Goal: Transaction & Acquisition: Purchase product/service

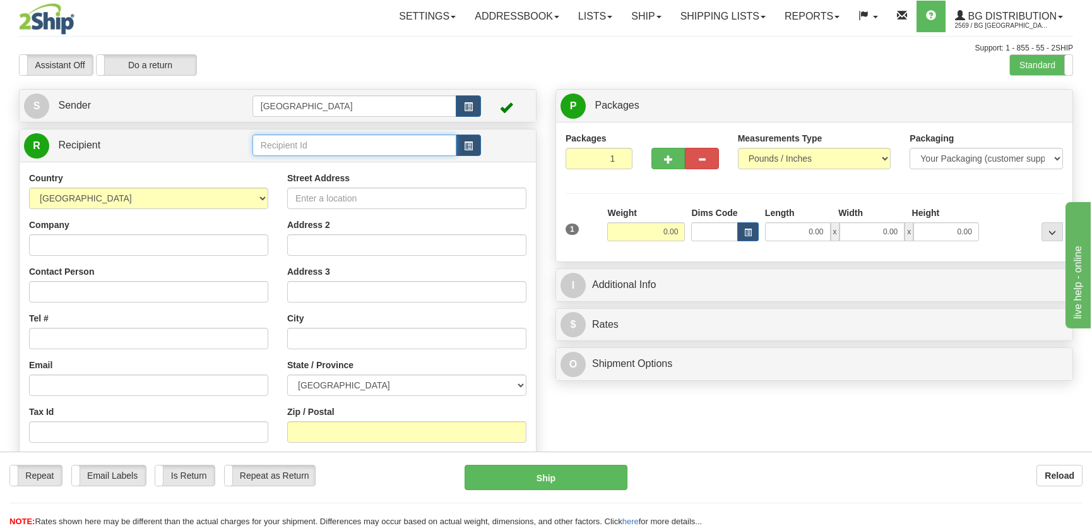
click at [399, 148] on input "text" at bounding box center [354, 144] width 204 height 21
click at [385, 158] on div "5557" at bounding box center [351, 165] width 191 height 14
type input "5557"
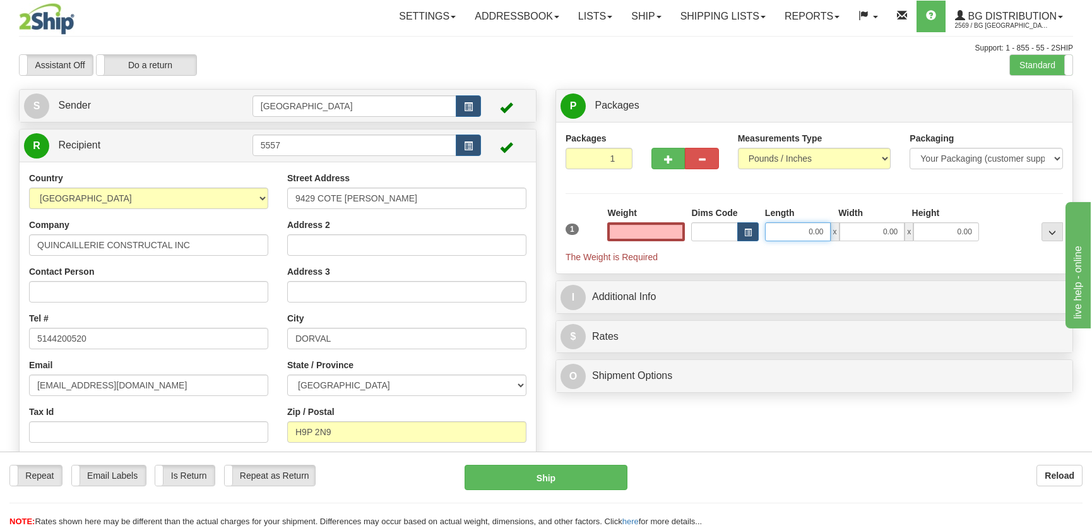
type input "0.00"
click at [812, 235] on input "0.00" at bounding box center [798, 231] width 66 height 19
type input "24.00"
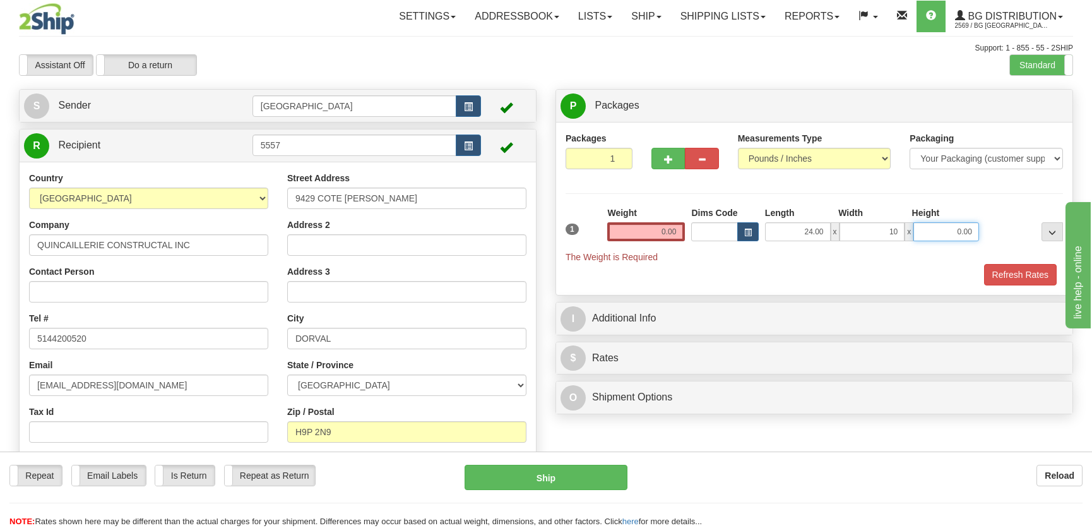
type input "10.00"
type input "5.00"
click at [649, 235] on input "0.00" at bounding box center [646, 231] width 78 height 19
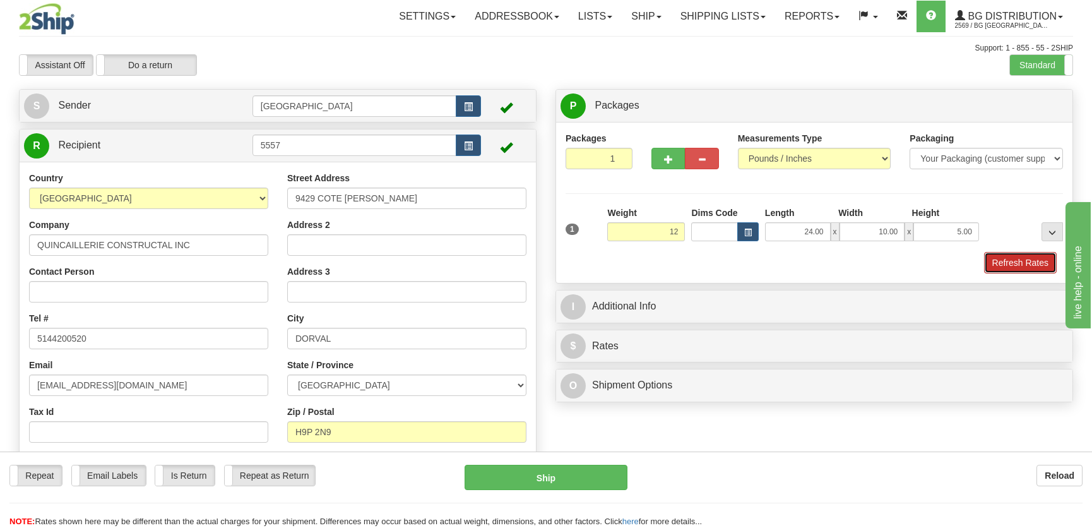
type input "12.00"
click at [1029, 268] on button "Refresh Rates" at bounding box center [1020, 262] width 73 height 21
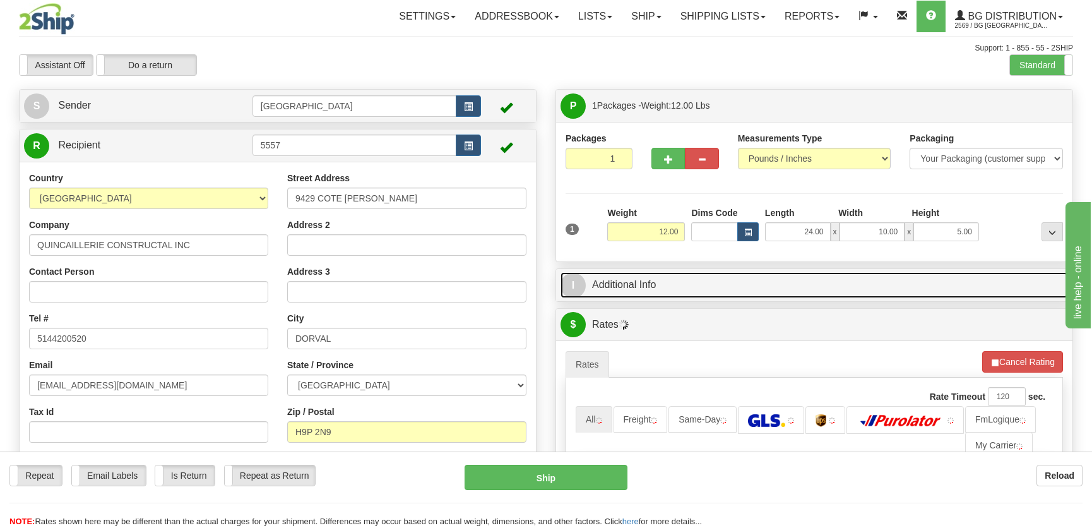
click at [952, 280] on link "I Additional Info" at bounding box center [813, 285] width 507 height 26
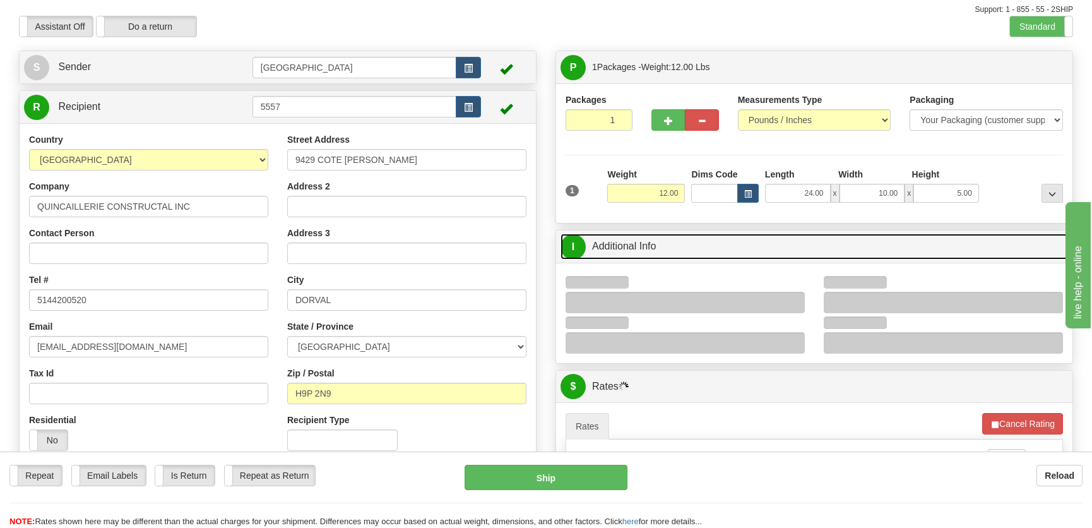
scroll to position [114, 0]
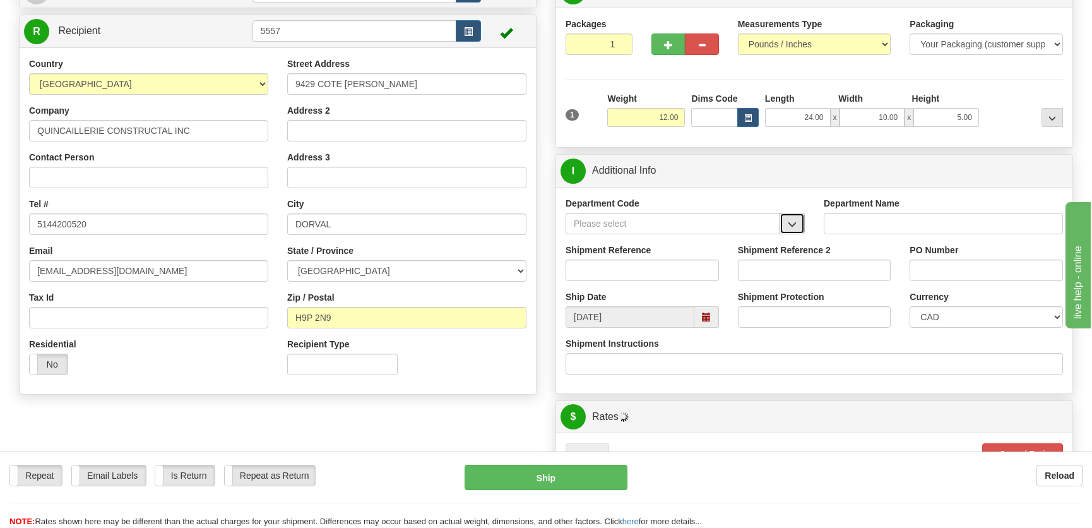
click at [792, 222] on span "button" at bounding box center [792, 224] width 9 height 8
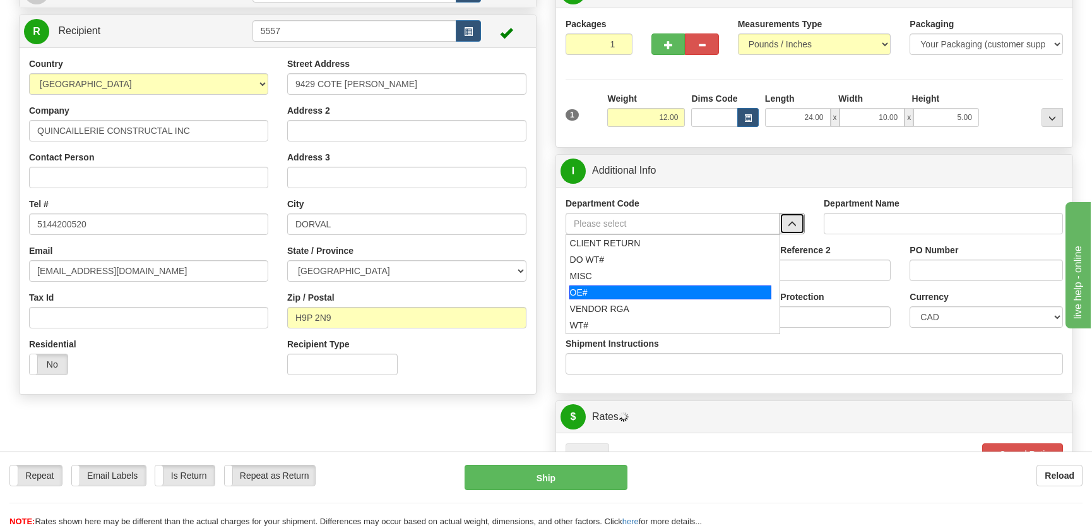
click at [613, 287] on div "OE#" at bounding box center [670, 292] width 203 height 14
type input "OE#"
type input "ORDERS"
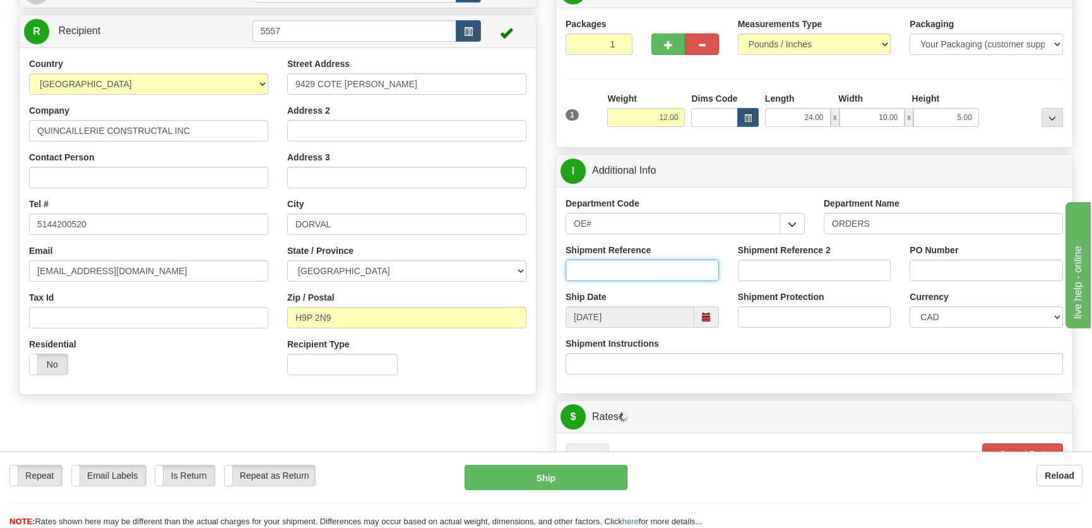
click at [634, 269] on input "Shipment Reference" at bounding box center [641, 269] width 153 height 21
type input "50317907-01"
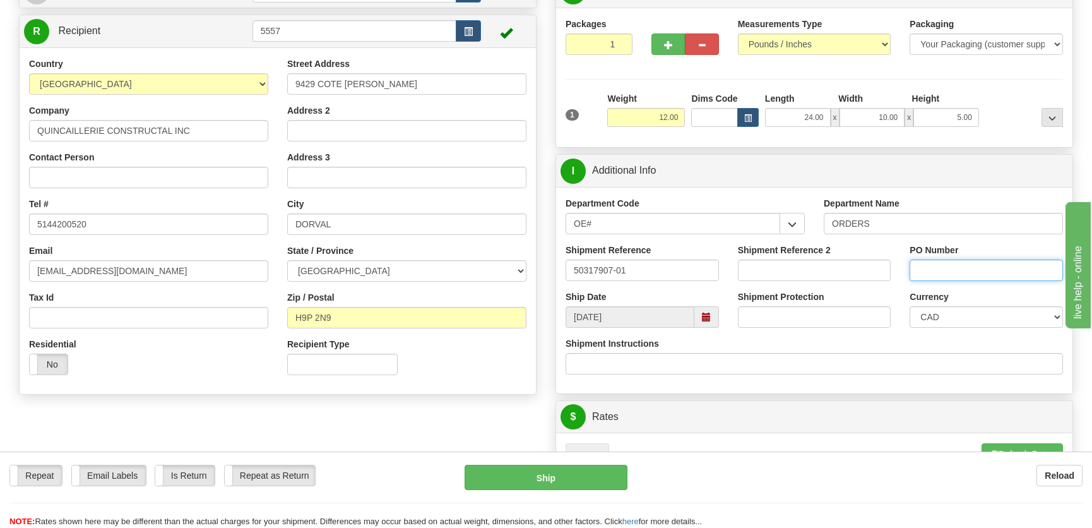
click at [991, 275] on input "PO Number" at bounding box center [985, 269] width 153 height 21
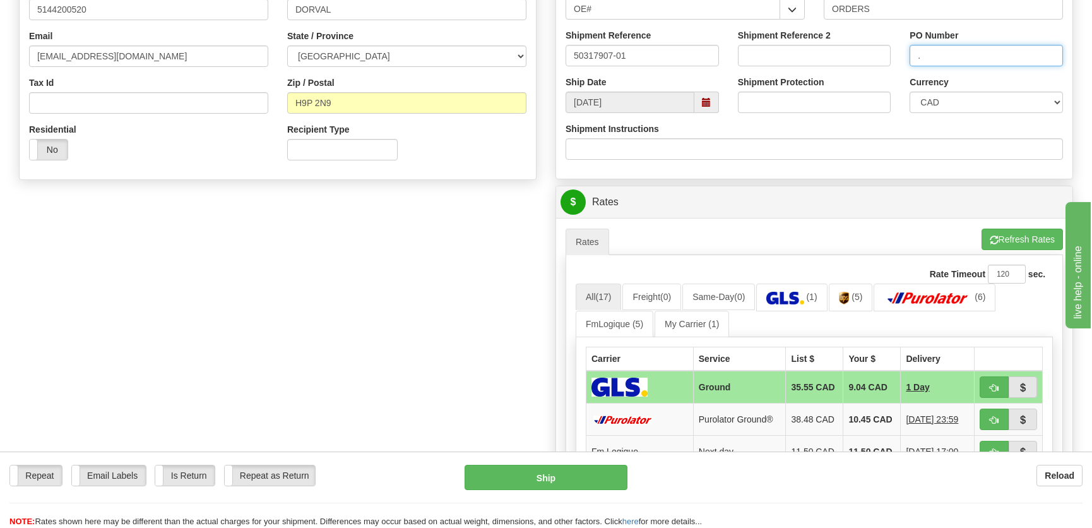
scroll to position [401, 0]
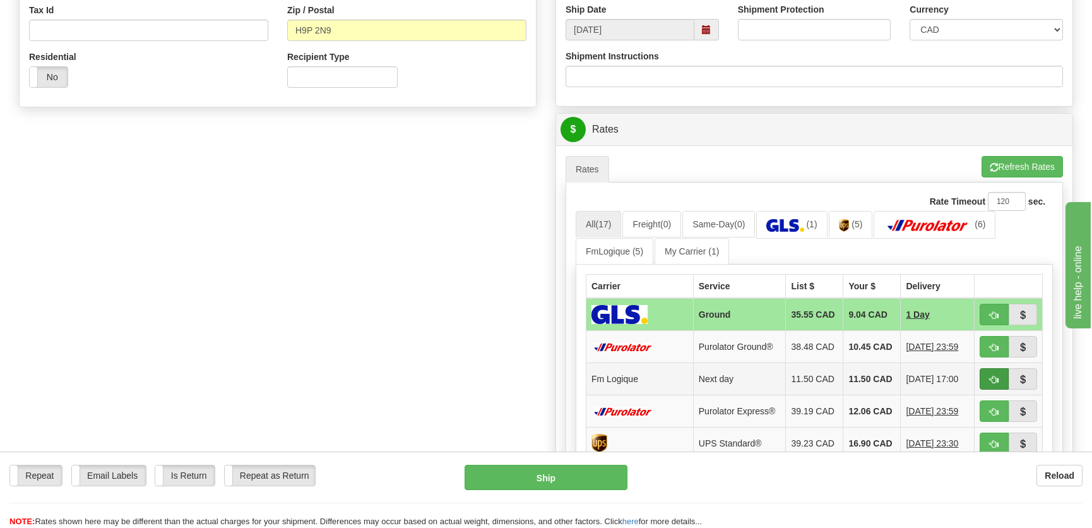
type input "."
click at [990, 379] on span "button" at bounding box center [994, 380] width 9 height 8
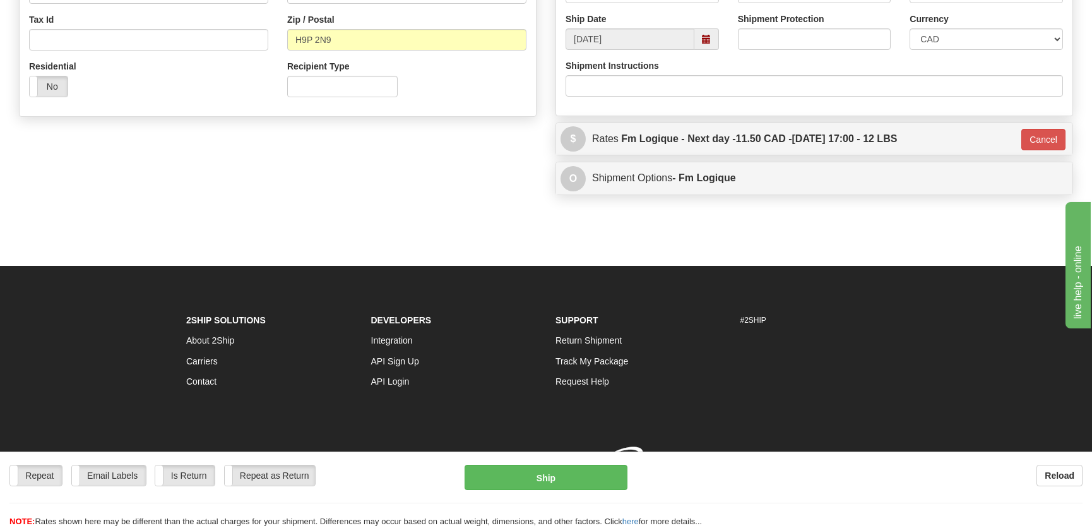
type input "jour"
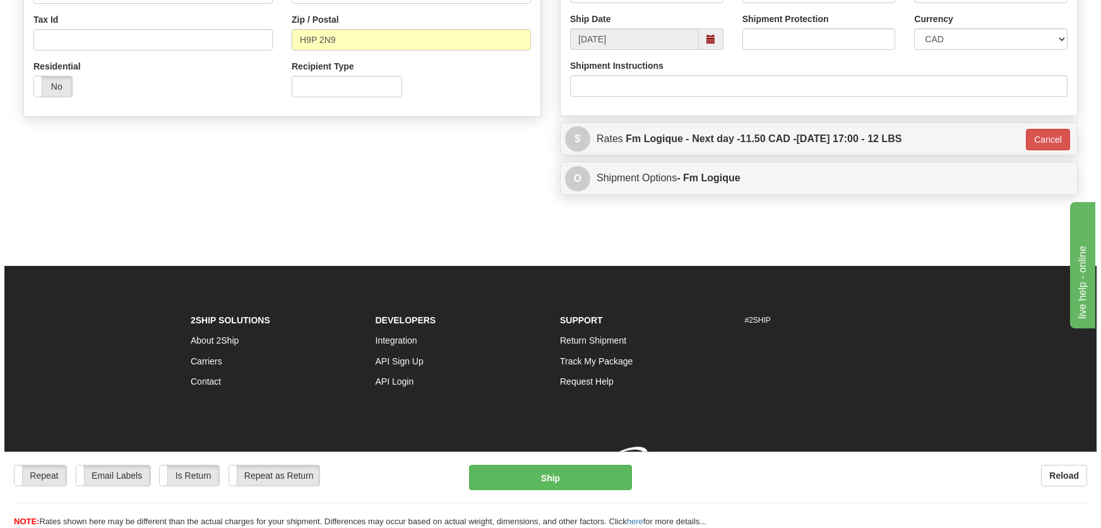
scroll to position [397, 0]
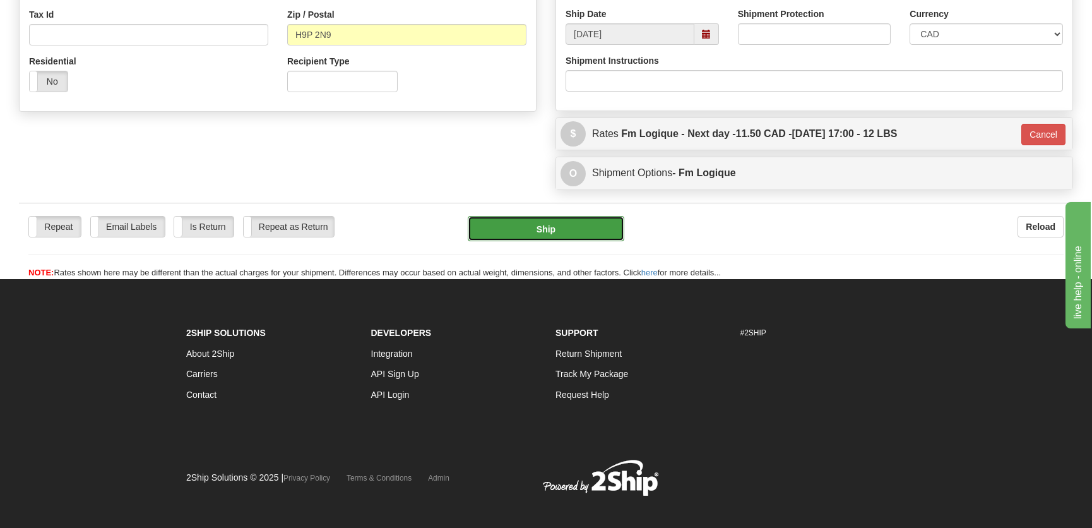
click at [547, 237] on button "Ship" at bounding box center [546, 228] width 157 height 25
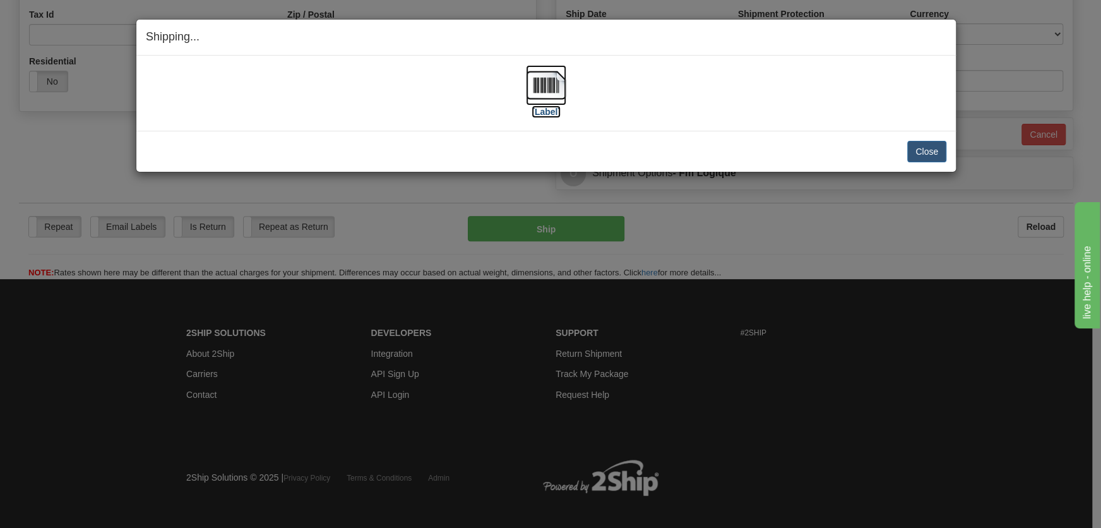
click at [544, 85] on img at bounding box center [546, 85] width 40 height 40
click at [914, 151] on button "Close" at bounding box center [926, 151] width 39 height 21
